Goal: Information Seeking & Learning: Check status

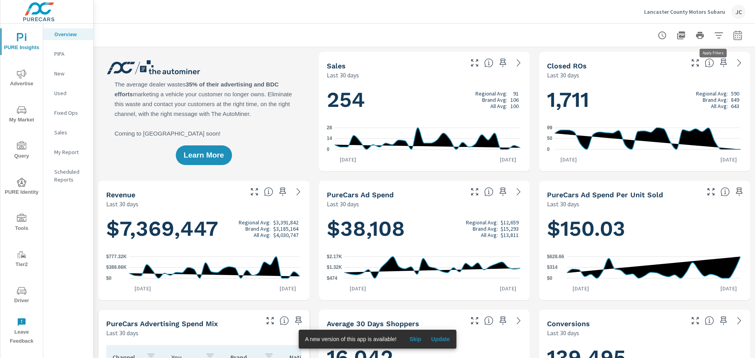
scroll to position [338, 0]
click at [714, 35] on icon "button" at bounding box center [718, 35] width 9 height 9
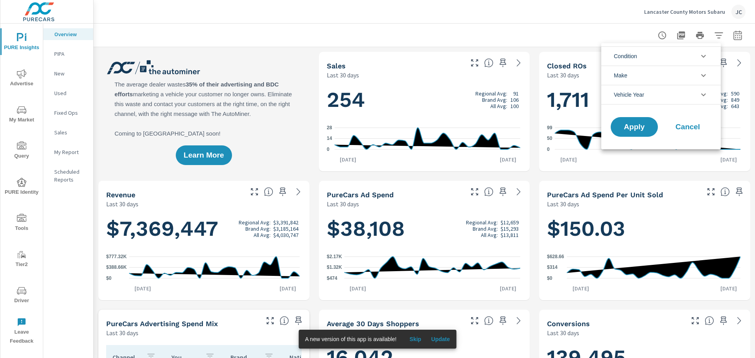
click at [685, 57] on li "Condition" at bounding box center [661, 55] width 120 height 19
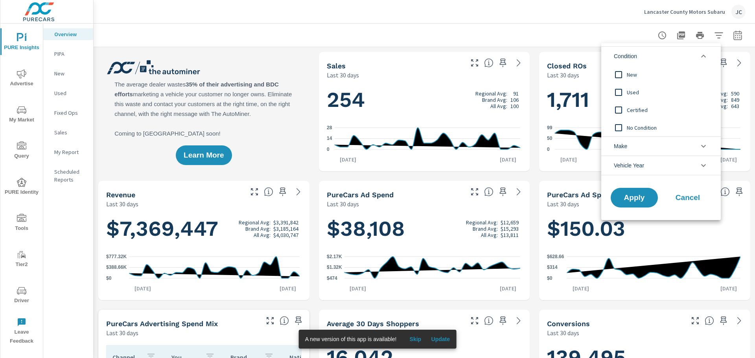
click at [618, 77] on input "filter options" at bounding box center [618, 74] width 17 height 17
click at [629, 208] on div "Apply Cancel" at bounding box center [661, 200] width 120 height 42
click at [638, 194] on span "Apply" at bounding box center [634, 197] width 32 height 7
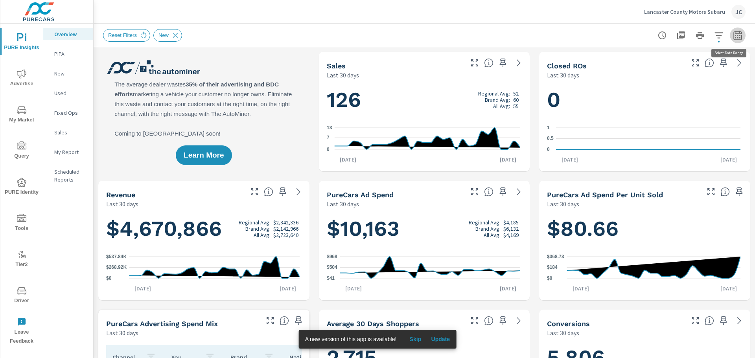
click at [733, 39] on icon "button" at bounding box center [737, 35] width 9 height 9
select select "Last 30 days"
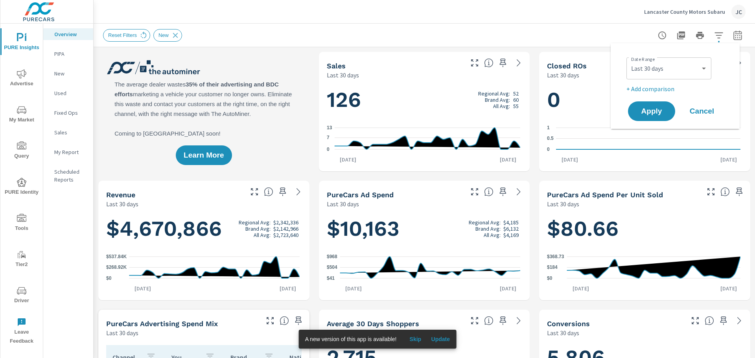
click at [632, 88] on p "+ Add comparison" at bounding box center [676, 88] width 101 height 9
select select "Previous period"
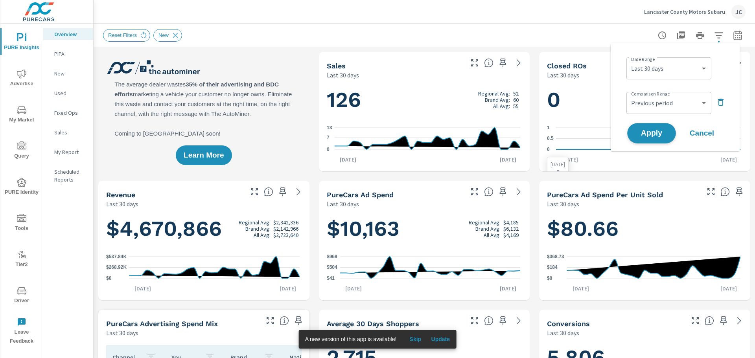
scroll to position [0, 0]
click at [642, 133] on span "Apply" at bounding box center [651, 133] width 32 height 7
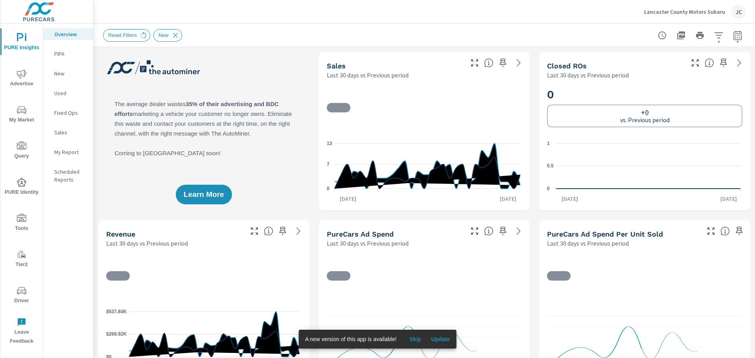
scroll to position [0, 0]
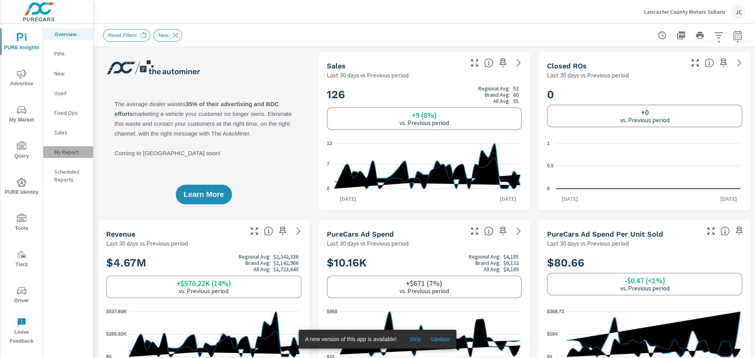
click at [65, 154] on p "My Report" at bounding box center [70, 152] width 33 height 8
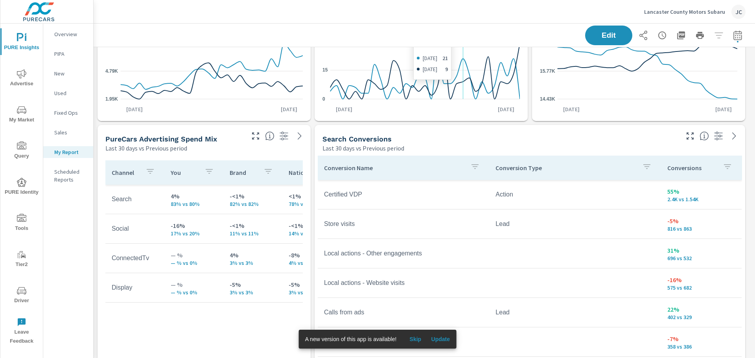
scroll to position [118, 0]
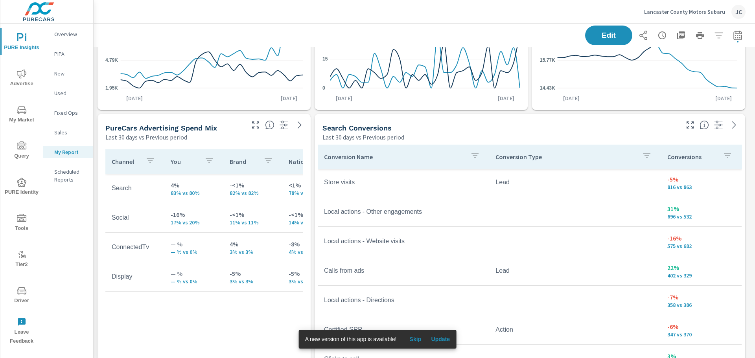
scroll to position [157, 0]
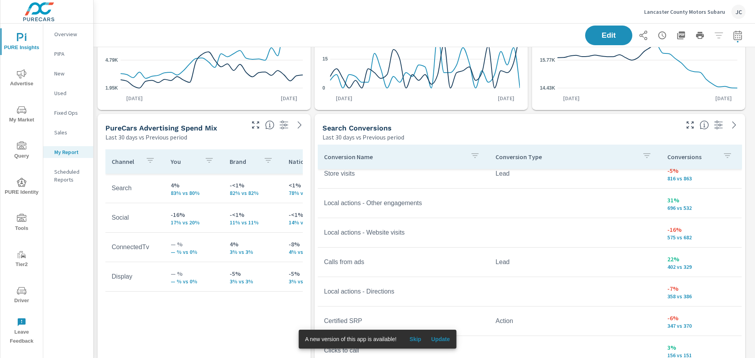
scroll to position [6, 0]
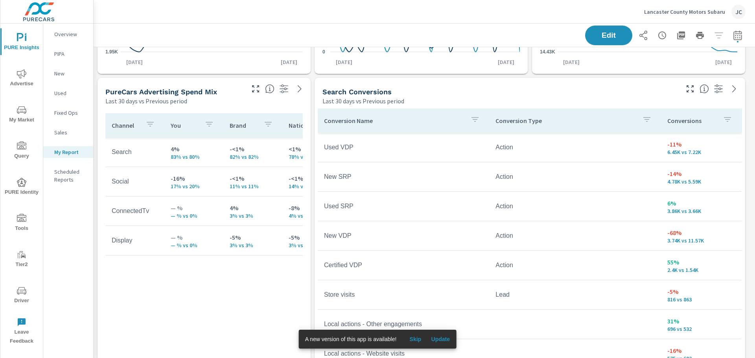
scroll to position [157, 0]
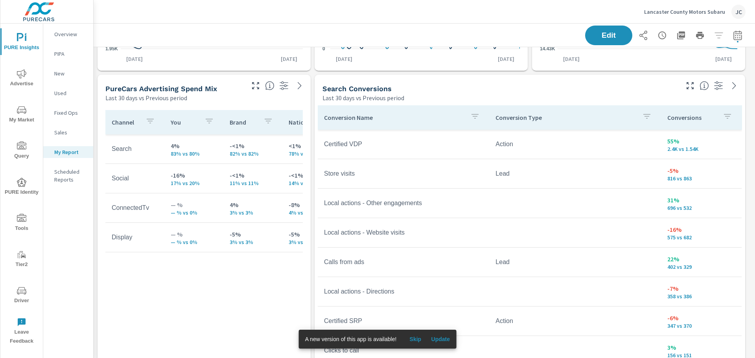
scroll to position [157, 0]
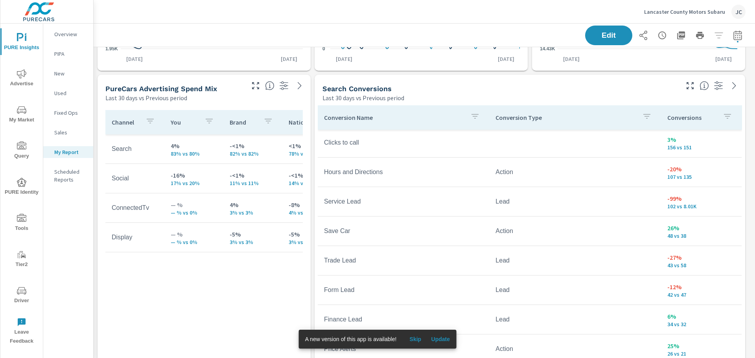
scroll to position [332, 0]
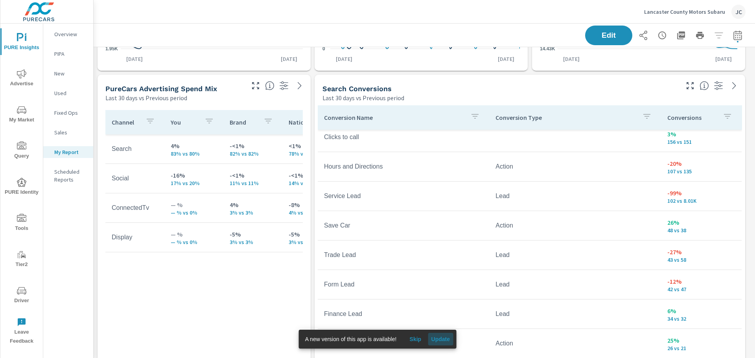
click at [436, 339] on span "Update" at bounding box center [440, 339] width 19 height 7
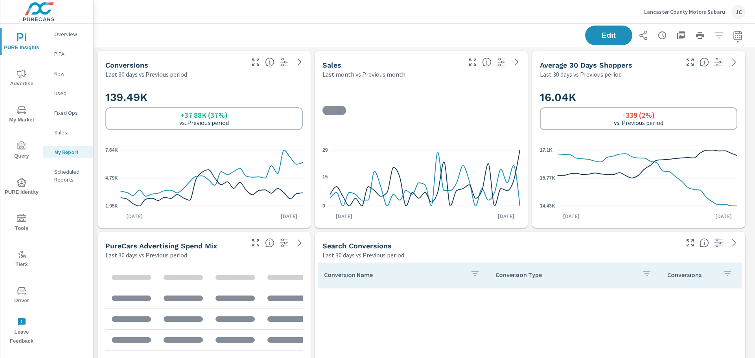
scroll to position [324, 0]
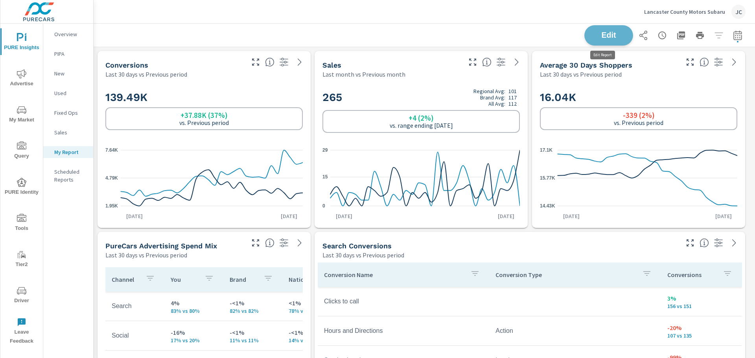
click at [613, 35] on span "Edit" at bounding box center [609, 34] width 32 height 7
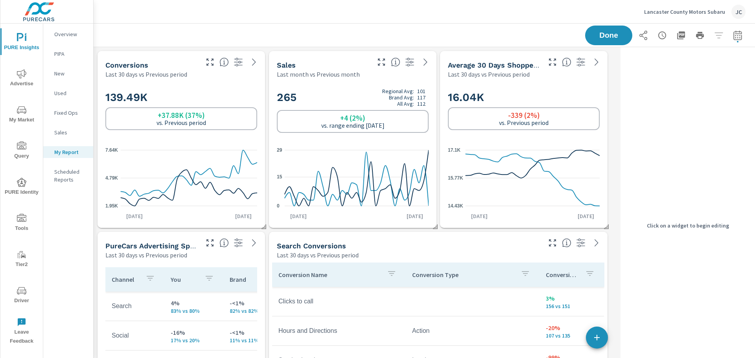
scroll to position [1282, 530]
click at [565, 82] on div "16.04K -339 (2%) vs. Previous period 14.43K 15.77K 17.1K Aug 5th Sep 3rd" at bounding box center [523, 153] width 161 height 143
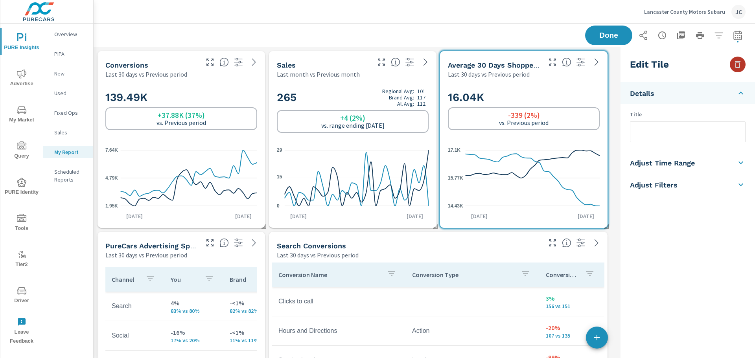
click at [737, 65] on icon "button" at bounding box center [737, 64] width 9 height 9
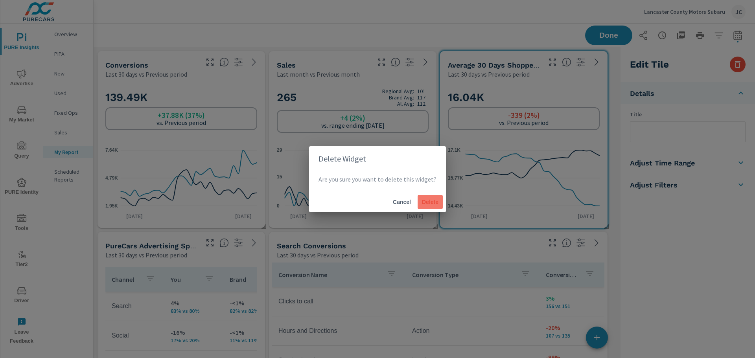
click at [423, 200] on span "Delete" at bounding box center [430, 202] width 19 height 7
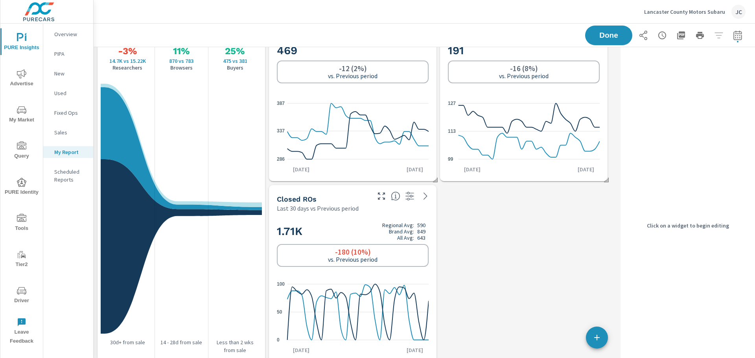
scroll to position [629, 0]
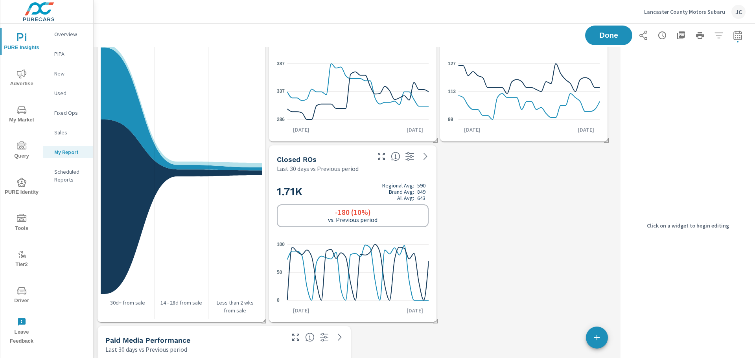
click at [380, 165] on div "Closed ROs Last 30 days vs Previous period" at bounding box center [353, 159] width 168 height 28
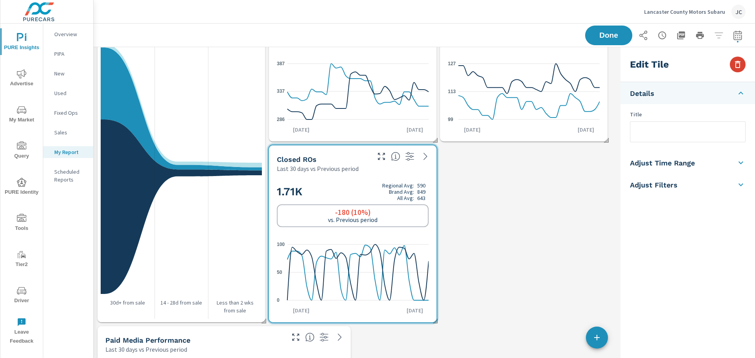
click at [736, 64] on icon "button" at bounding box center [738, 64] width 6 height 7
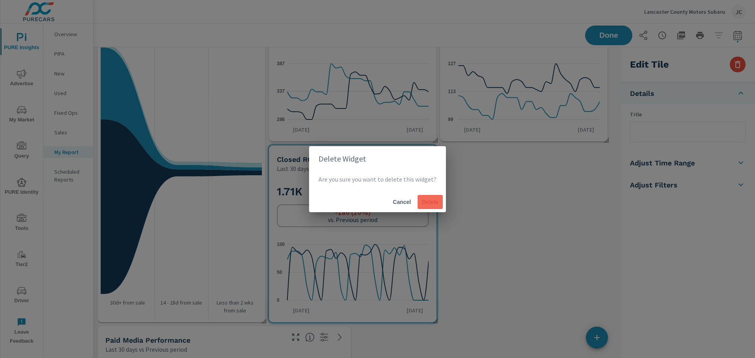
click at [432, 204] on span "Delete" at bounding box center [430, 202] width 19 height 7
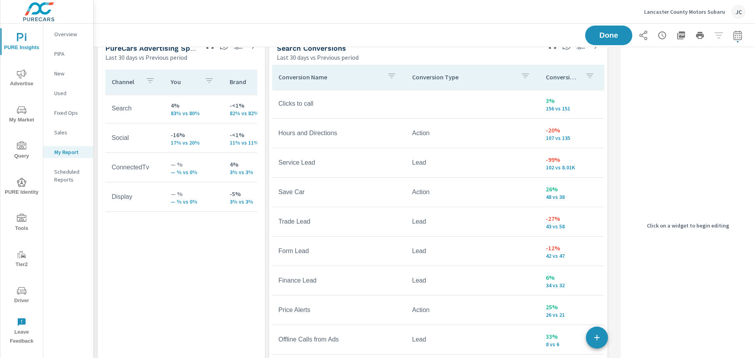
scroll to position [197, 0]
click at [172, 164] on p "— %" at bounding box center [194, 165] width 46 height 9
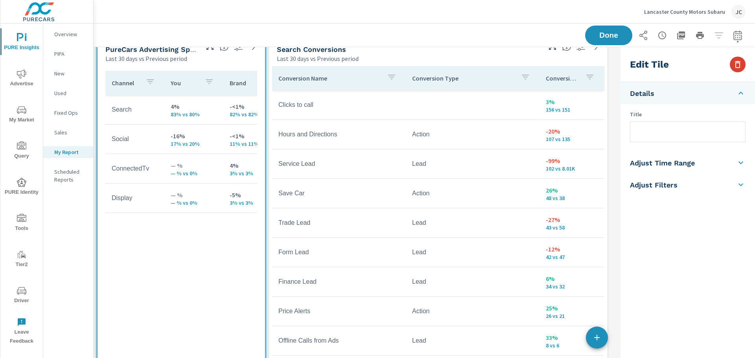
click at [738, 61] on icon "button" at bounding box center [738, 64] width 6 height 7
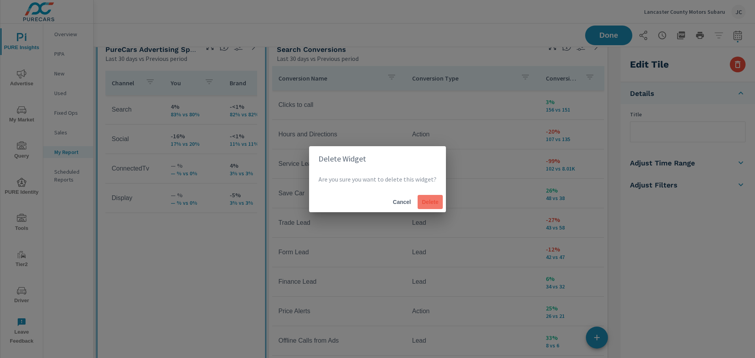
click at [430, 204] on span "Delete" at bounding box center [430, 202] width 19 height 7
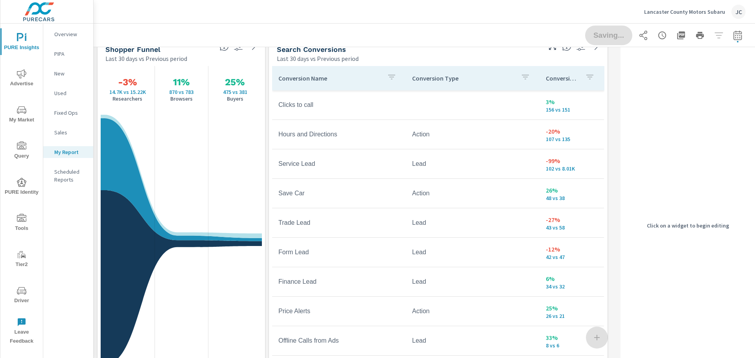
scroll to position [1101, 530]
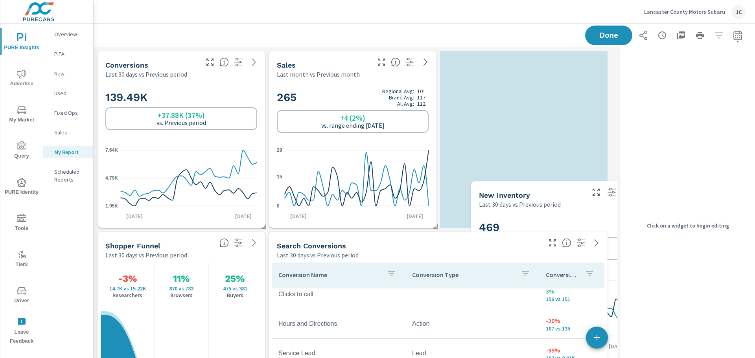
scroll to position [921, 530]
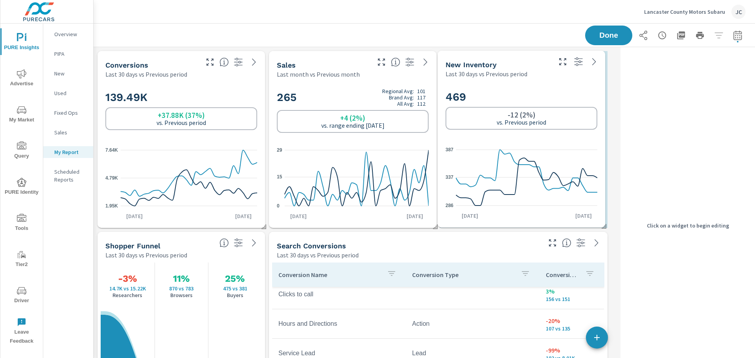
drag, startPoint x: 357, startPoint y: 200, endPoint x: 526, endPoint y: 89, distance: 201.7
click at [526, 89] on div "469 -12 (2%) vs. Previous period" at bounding box center [522, 110] width 152 height 48
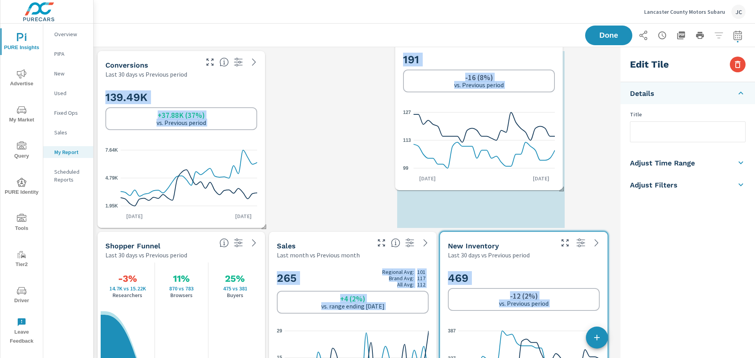
scroll to position [1101, 530]
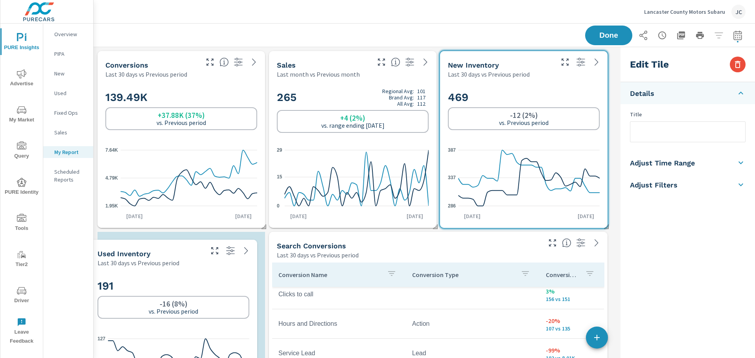
drag, startPoint x: 475, startPoint y: 223, endPoint x: 124, endPoint y: 341, distance: 369.7
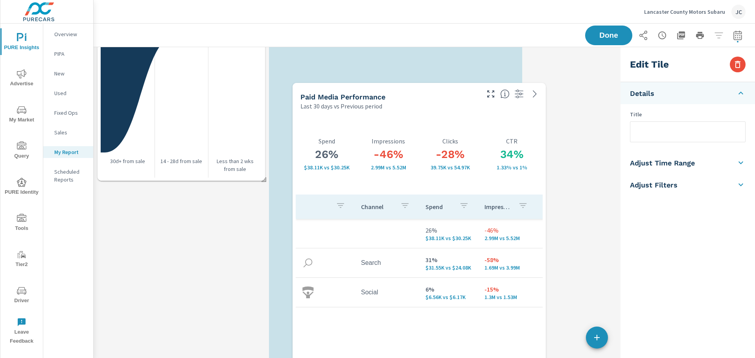
scroll to position [921, 530]
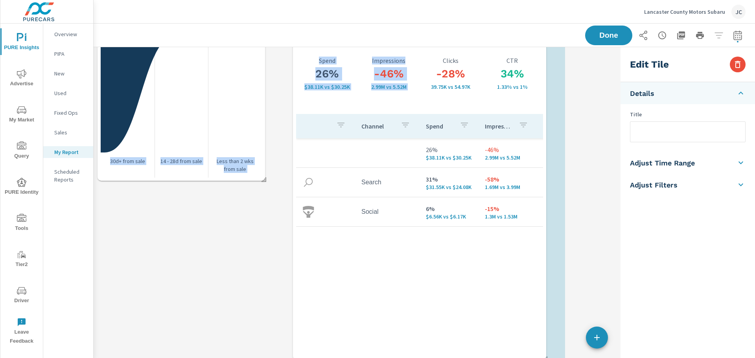
drag, startPoint x: 211, startPoint y: 226, endPoint x: 406, endPoint y: 43, distance: 267.4
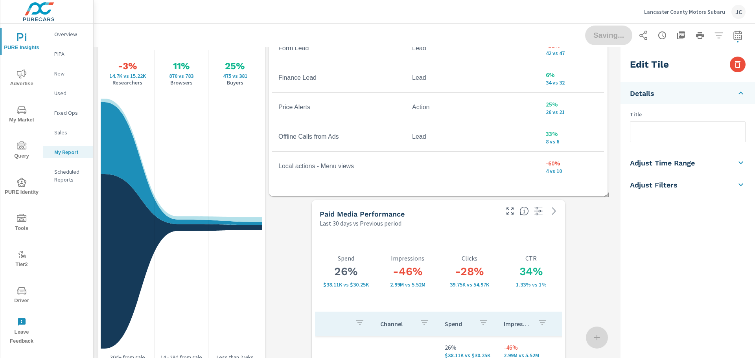
scroll to position [393, 0]
click at [414, 245] on div "-46% 2.99M vs 5.52M Impressions" at bounding box center [408, 271] width 62 height 81
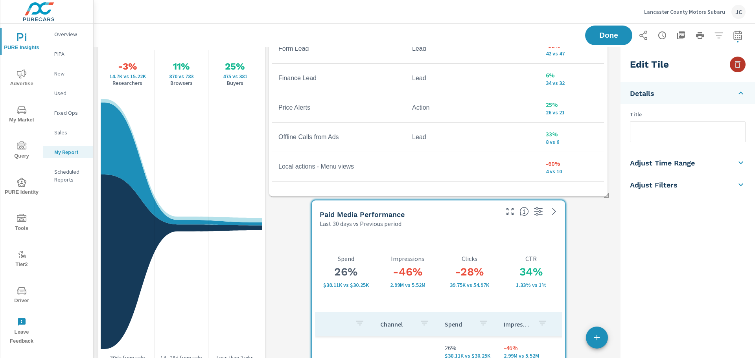
click at [736, 66] on icon "button" at bounding box center [738, 64] width 6 height 7
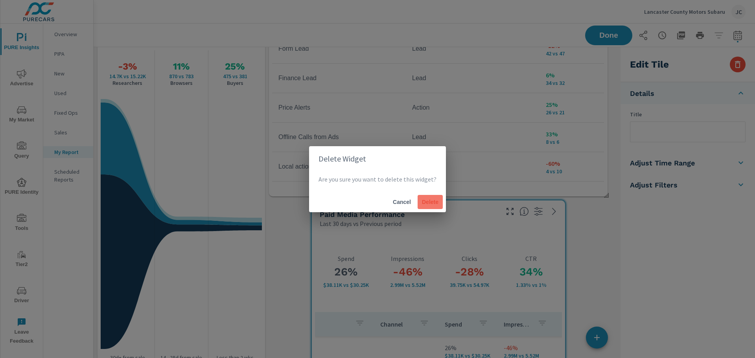
click at [433, 202] on span "Delete" at bounding box center [430, 202] width 19 height 7
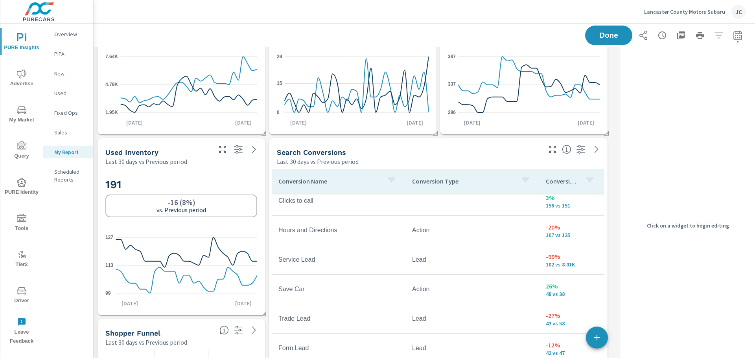
scroll to position [79, 0]
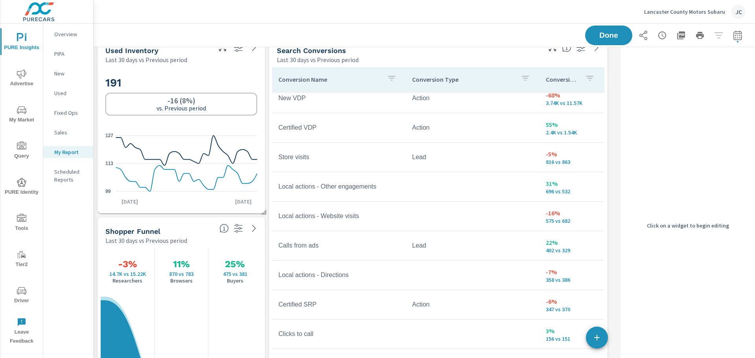
scroll to position [197, 0]
click at [52, 32] on div "Overview" at bounding box center [68, 34] width 50 height 12
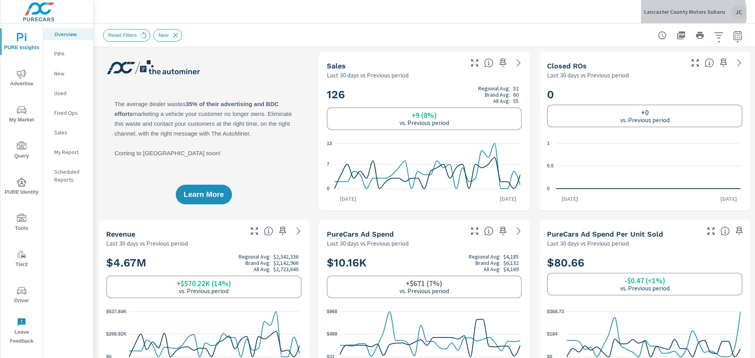
click at [696, 13] on p "Lancaster County Motors Subaru" at bounding box center [684, 11] width 81 height 7
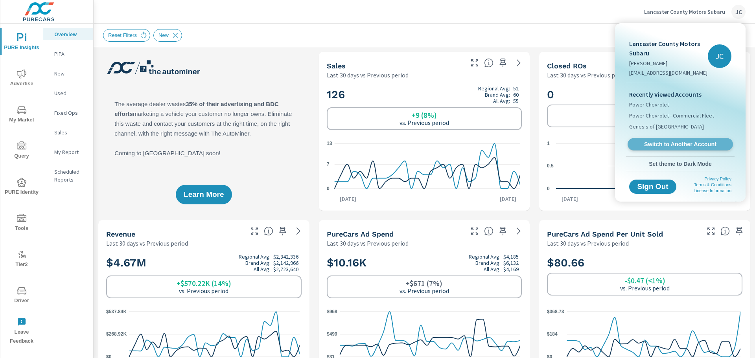
click at [672, 141] on span "Switch to Another Account" at bounding box center [680, 144] width 96 height 7
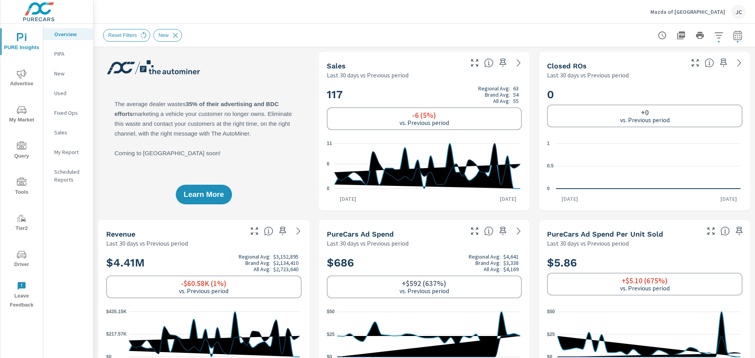
click at [71, 151] on p "My Report" at bounding box center [70, 152] width 33 height 8
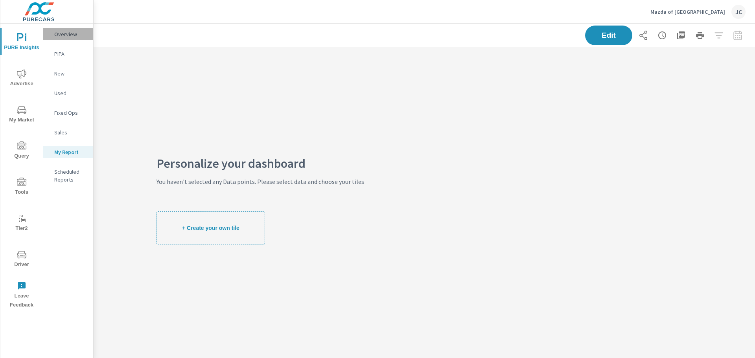
click at [68, 34] on p "Overview" at bounding box center [70, 34] width 33 height 8
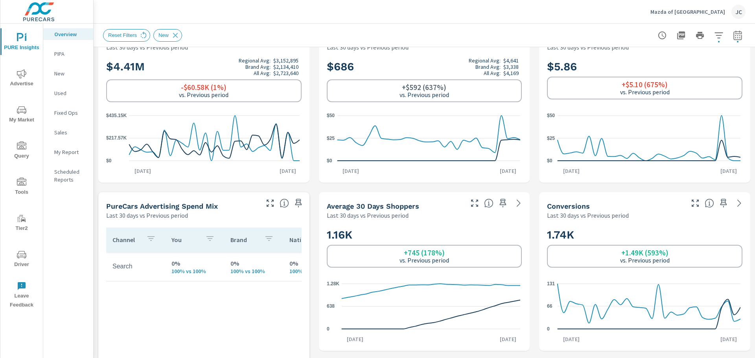
scroll to position [197, 0]
click at [499, 203] on icon "button" at bounding box center [502, 202] width 9 height 9
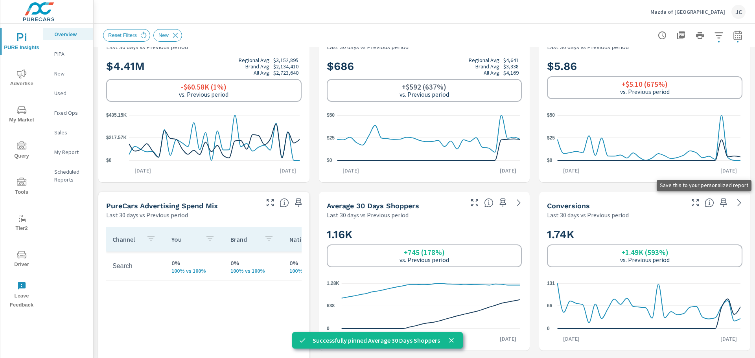
click at [719, 201] on icon "button" at bounding box center [723, 202] width 9 height 9
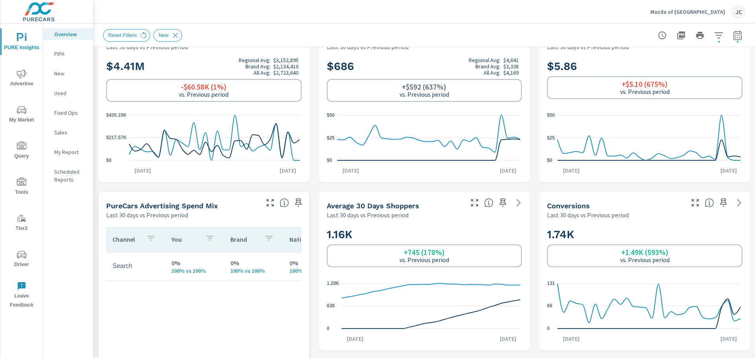
click at [63, 155] on p "My Report" at bounding box center [70, 152] width 33 height 8
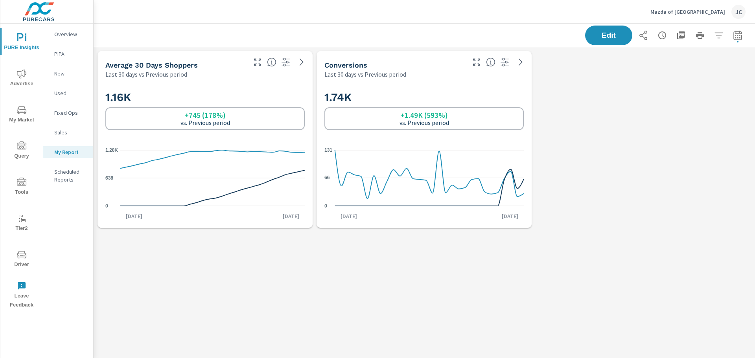
scroll to position [197, 674]
click at [69, 35] on p "Overview" at bounding box center [70, 34] width 33 height 8
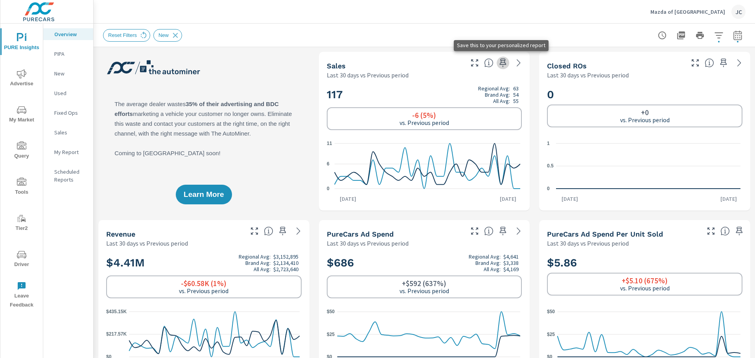
click at [501, 65] on icon "button" at bounding box center [502, 62] width 9 height 9
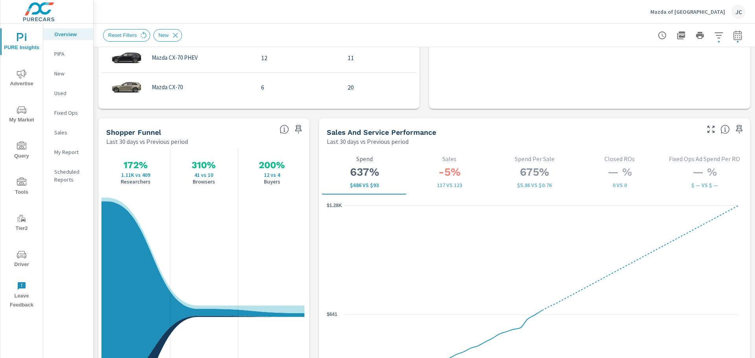
scroll to position [944, 0]
click at [300, 129] on icon "button" at bounding box center [298, 128] width 9 height 9
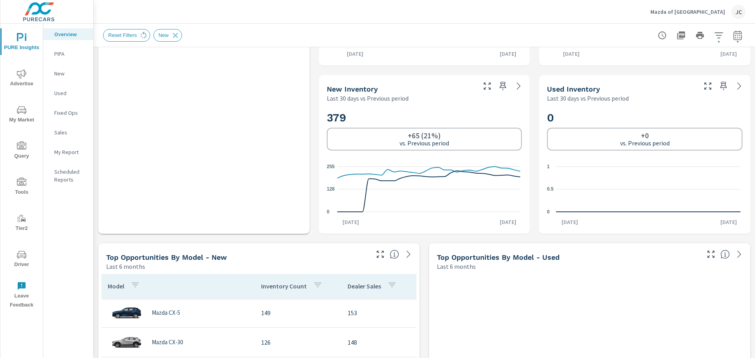
scroll to position [468, 0]
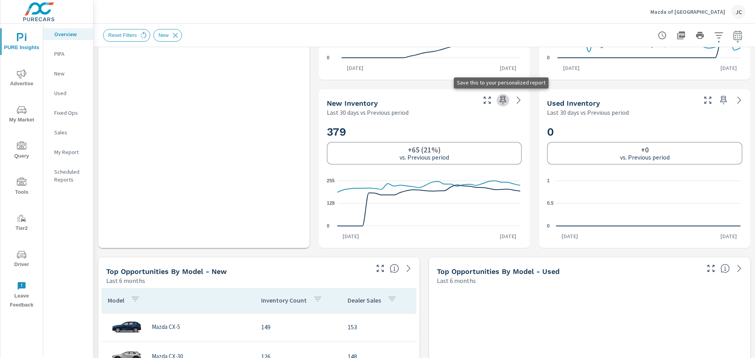
click at [500, 99] on icon "button" at bounding box center [502, 100] width 9 height 9
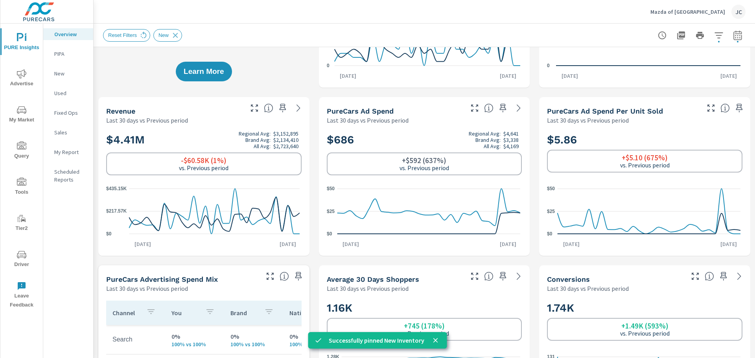
scroll to position [74, 0]
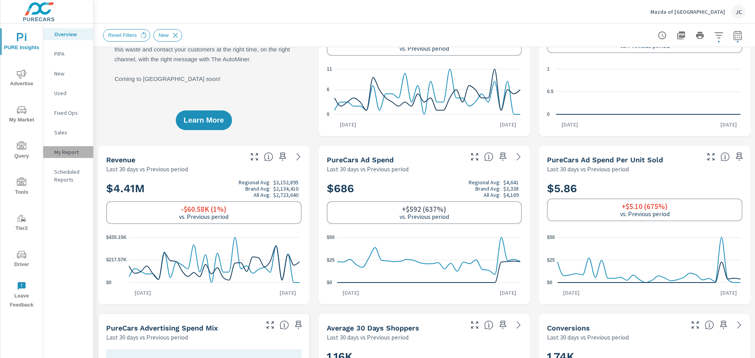
click at [61, 154] on p "My Report" at bounding box center [70, 152] width 33 height 8
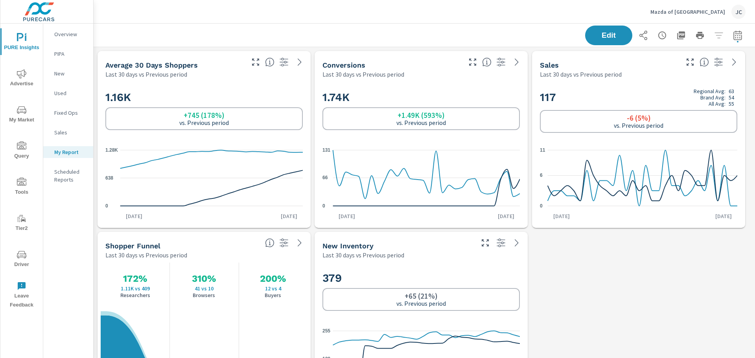
scroll to position [559, 668]
drag, startPoint x: 588, startPoint y: 168, endPoint x: 484, endPoint y: 162, distance: 103.9
click at [484, 162] on div "Average 30 Days Shoppers Last 30 days vs Previous period 1.16K +745 (178%) vs. …" at bounding box center [424, 320] width 661 height 547
click at [636, 306] on div "Average 30 Days Shoppers Last 30 days vs Previous period 1.16K +745 (178%) vs. …" at bounding box center [424, 320] width 661 height 547
drag, startPoint x: 627, startPoint y: 57, endPoint x: 471, endPoint y: 59, distance: 155.7
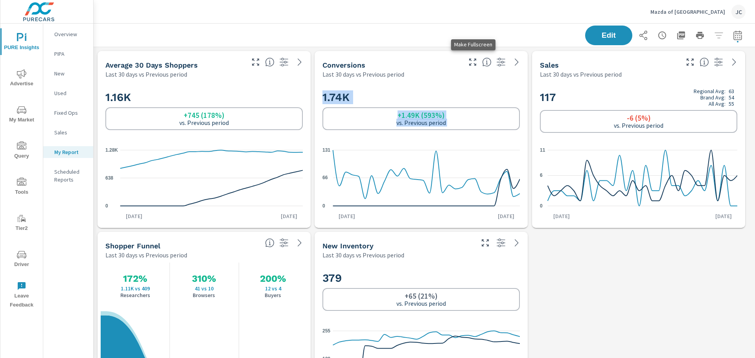
click at [471, 59] on div "Average 30 Days Shoppers Last 30 days vs Previous period 1.16K +745 (178%) vs. …" at bounding box center [424, 320] width 661 height 547
click at [629, 259] on div "Average 30 Days Shoppers Last 30 days vs Previous period 1.16K +745 (178%) vs. …" at bounding box center [424, 320] width 661 height 547
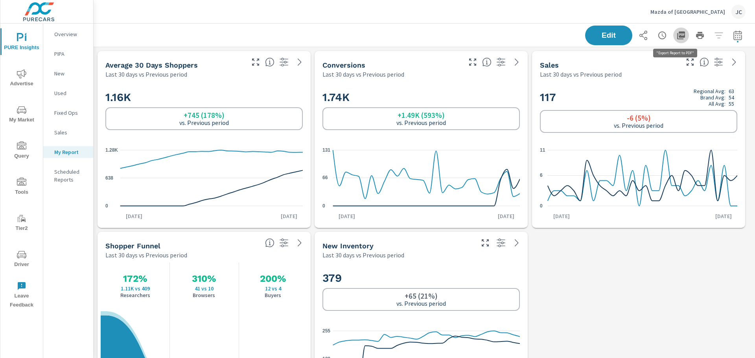
click at [676, 38] on icon "button" at bounding box center [680, 35] width 9 height 9
click at [62, 37] on p "Overview" at bounding box center [70, 34] width 33 height 8
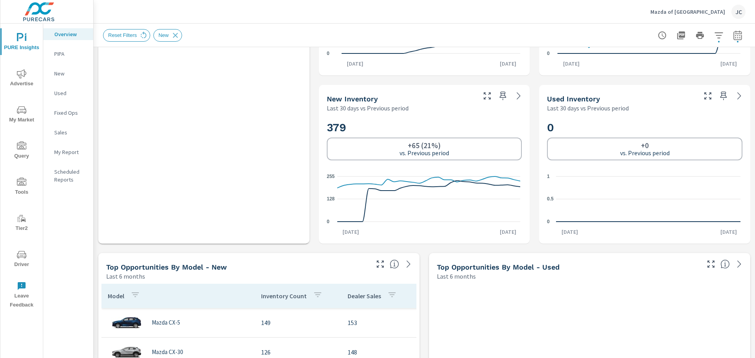
scroll to position [39, 0]
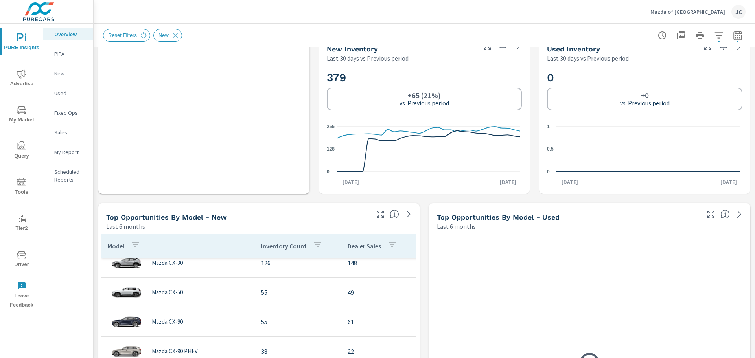
scroll to position [586, 0]
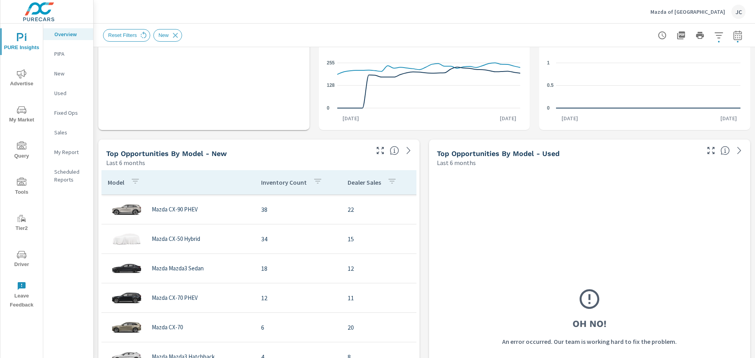
scroll to position [166, 0]
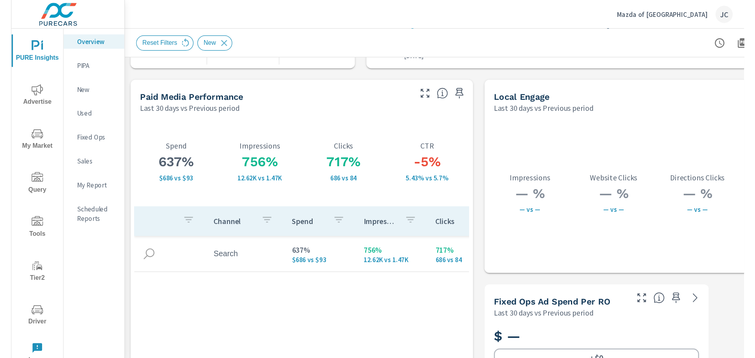
scroll to position [166, 0]
